Goal: Information Seeking & Learning: Learn about a topic

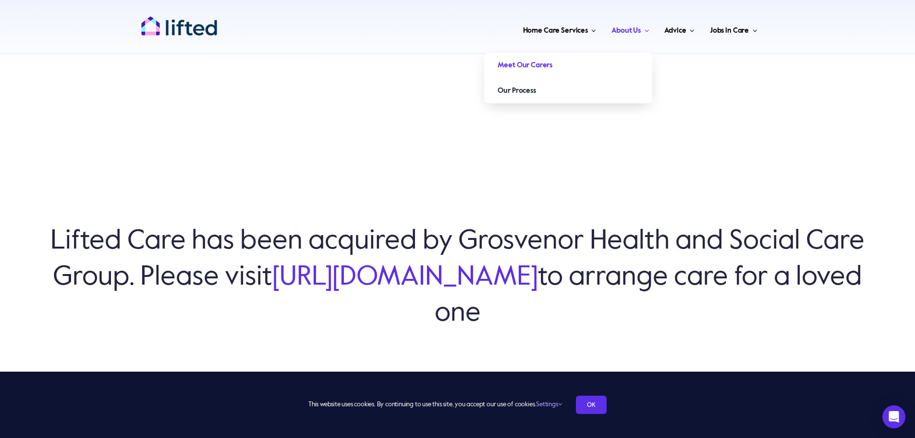
click at [545, 63] on span "Meet Our Carers" at bounding box center [525, 65] width 55 height 15
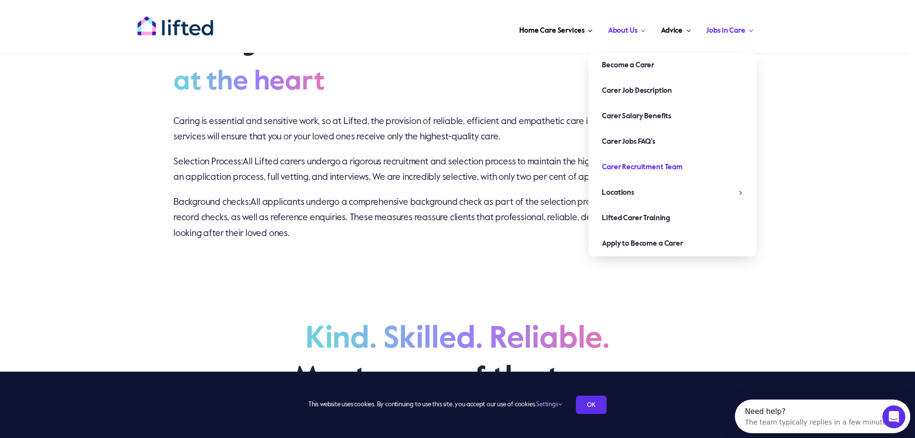
click at [627, 165] on span "Carer Recruitment Team" at bounding box center [642, 166] width 81 height 15
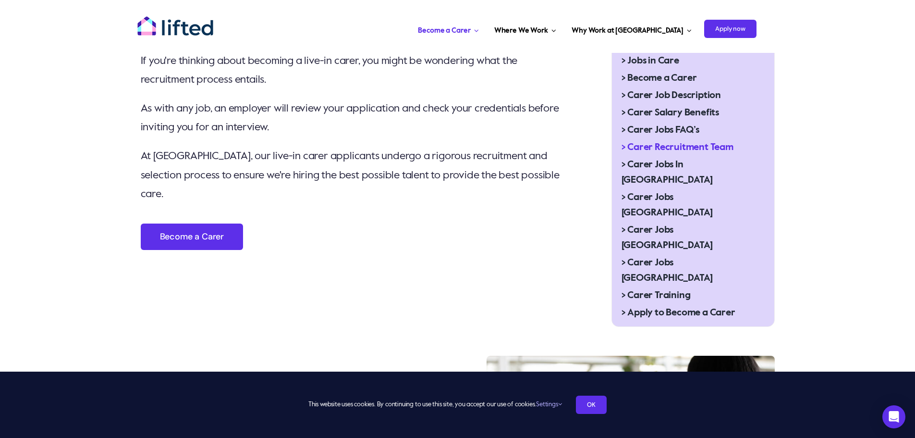
scroll to position [384, 0]
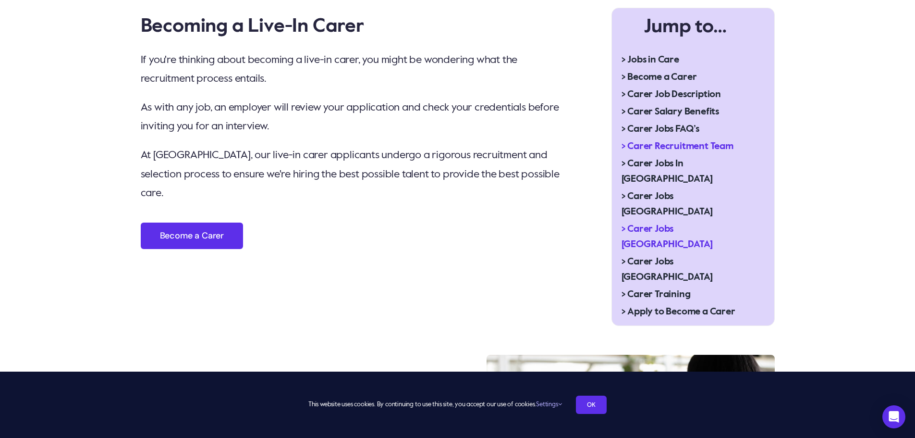
click at [647, 221] on span "> Carer Jobs [GEOGRAPHIC_DATA]" at bounding box center [685, 236] width 128 height 31
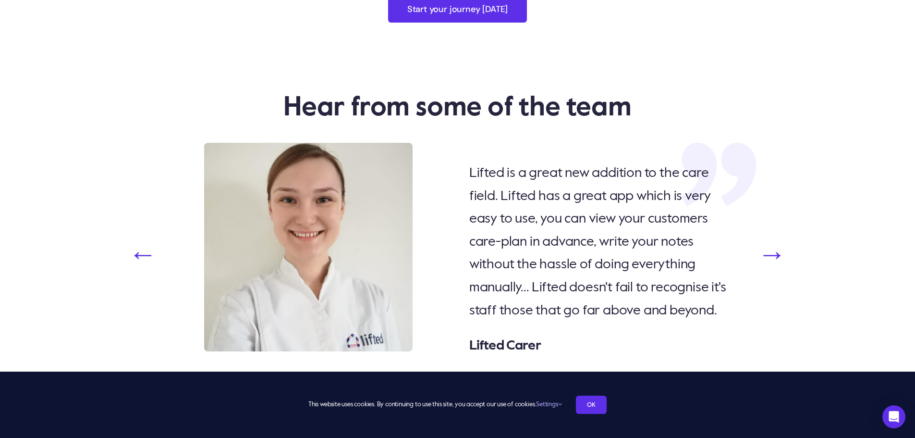
scroll to position [2113, 0]
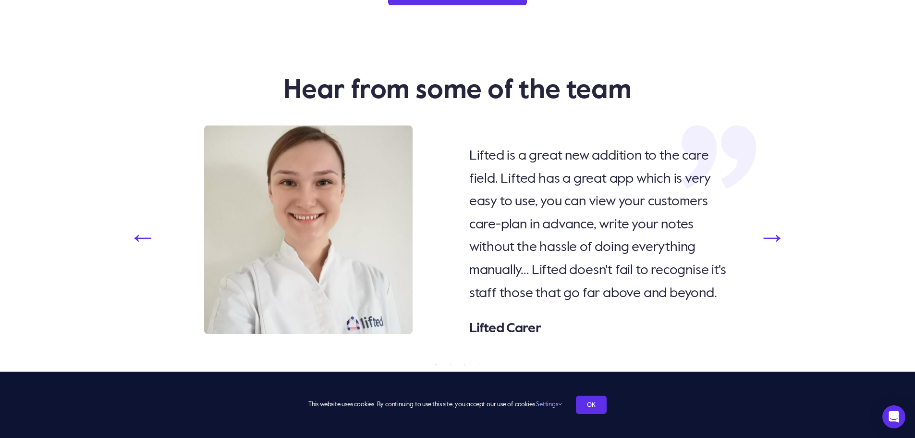
click at [767, 237] on button "Next" at bounding box center [772, 237] width 29 height 0
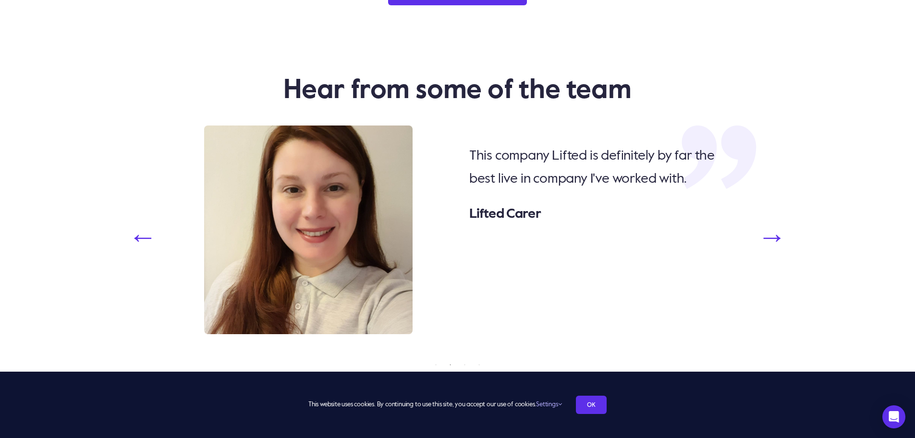
click at [767, 237] on button "Next" at bounding box center [772, 237] width 29 height 0
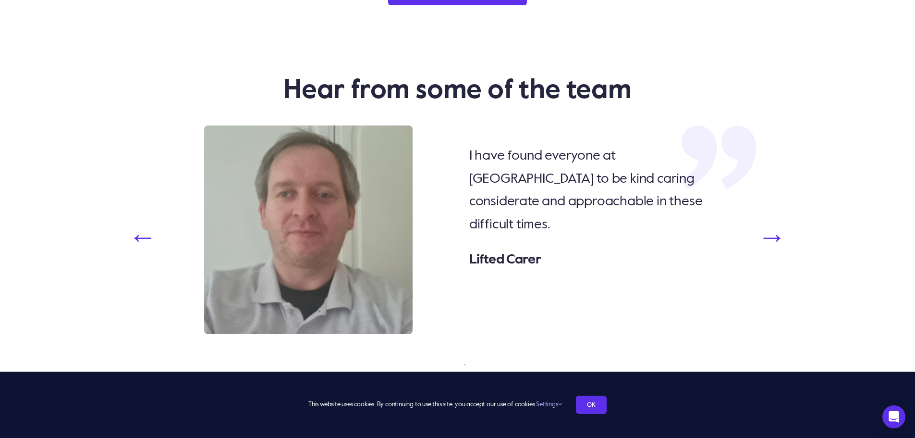
click at [767, 237] on button "Next" at bounding box center [772, 237] width 29 height 0
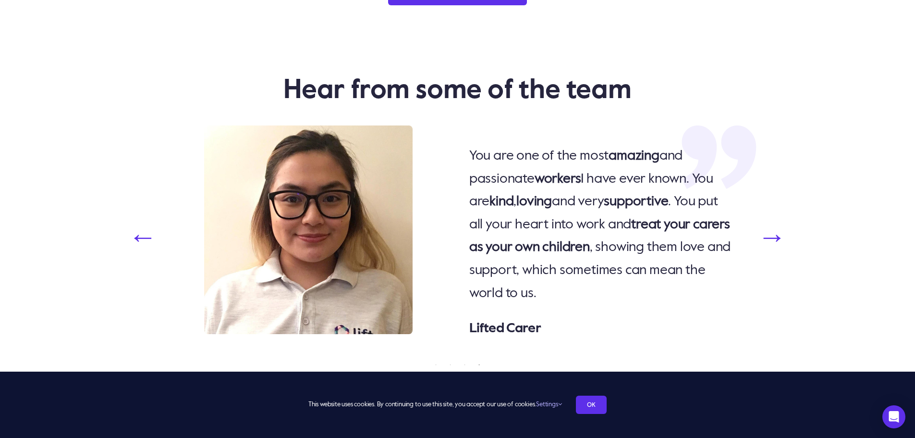
click at [767, 237] on button "Next" at bounding box center [772, 237] width 29 height 0
